Goal: Register for event/course

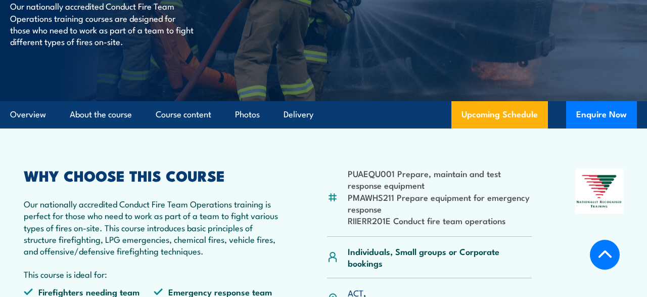
scroll to position [263, 0]
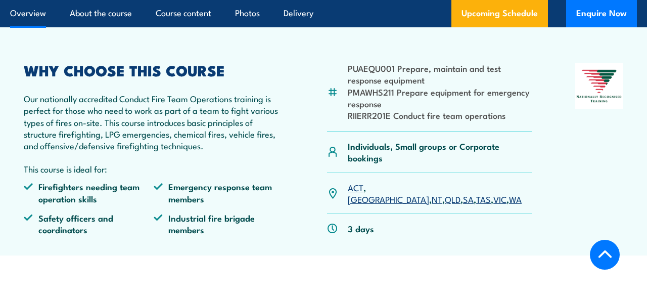
click at [445, 193] on link "QLD" at bounding box center [453, 199] width 16 height 12
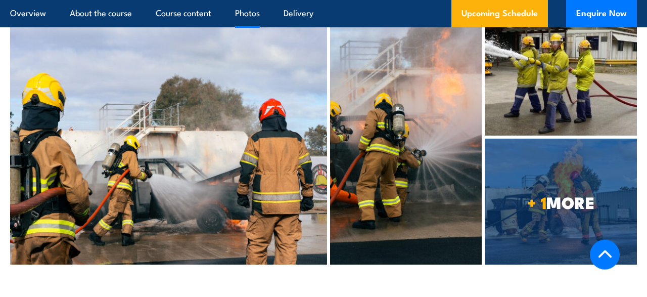
scroll to position [2572, 0]
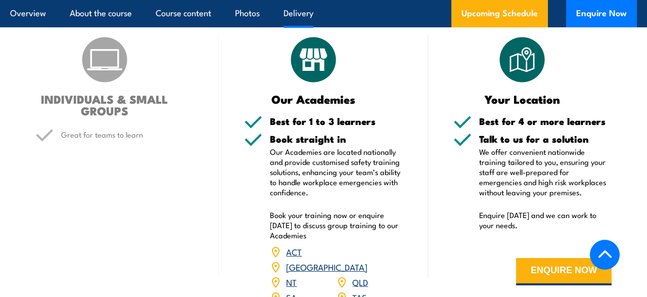
scroll to position [1261, 0]
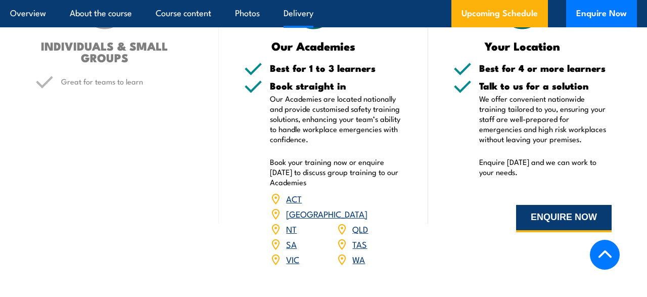
click at [581, 218] on button "ENQUIRE NOW" at bounding box center [564, 218] width 96 height 27
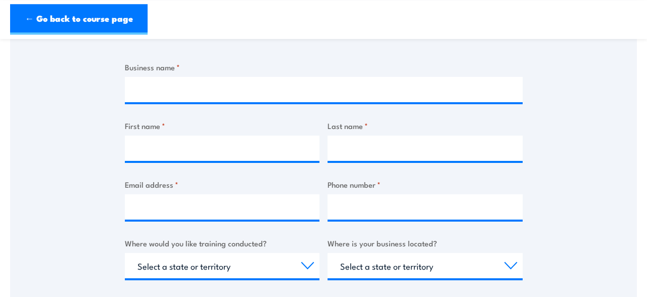
scroll to position [53, 0]
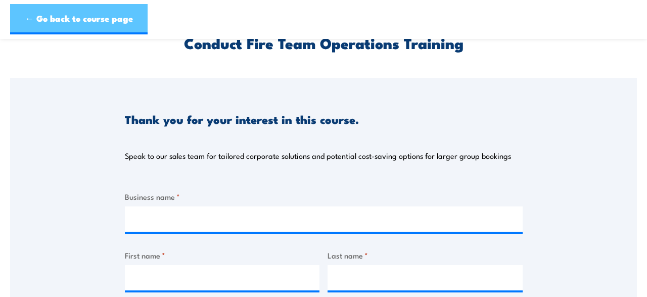
click at [121, 16] on link "← Go back to course page" at bounding box center [78, 19] width 137 height 30
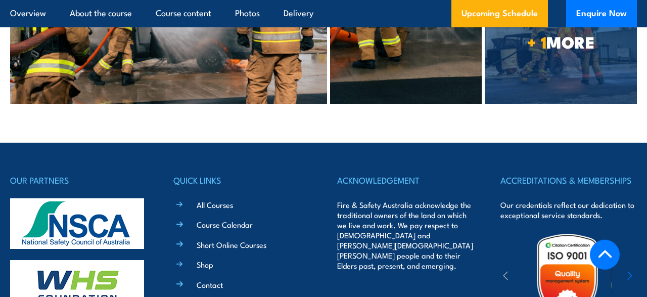
scroll to position [2626, 0]
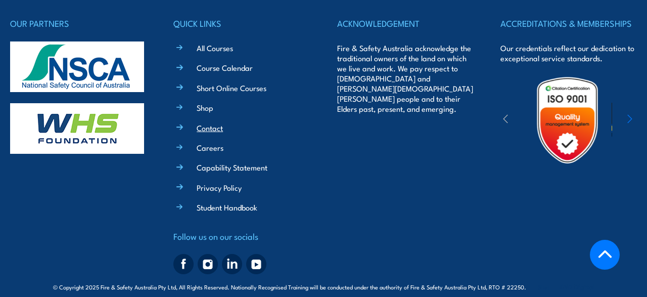
click at [218, 122] on link "Contact" at bounding box center [210, 127] width 26 height 11
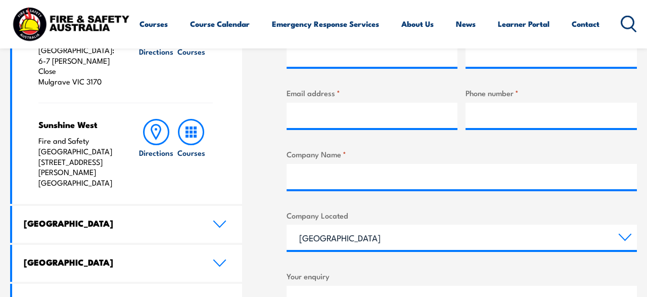
scroll to position [420, 0]
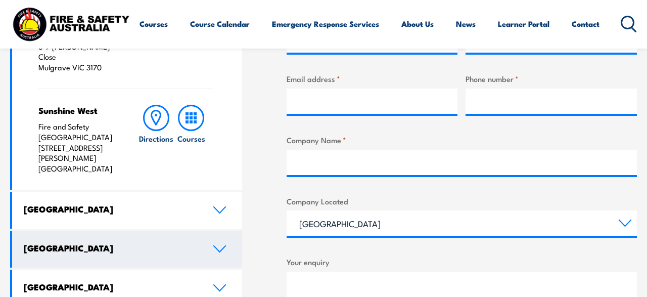
click at [159, 242] on h4 "[GEOGRAPHIC_DATA]" at bounding box center [110, 247] width 173 height 11
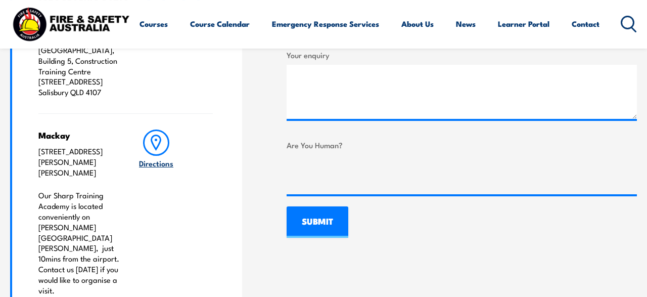
scroll to position [683, 0]
